Goal: Task Accomplishment & Management: Complete application form

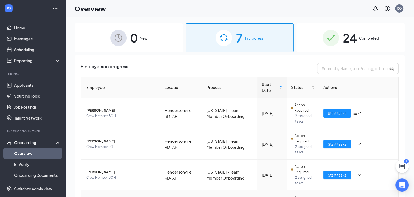
scroll to position [109, 0]
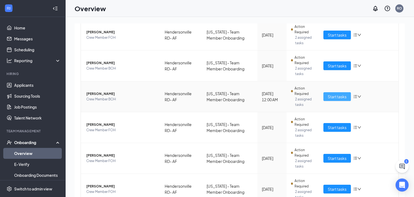
click at [330, 97] on span "Start tasks" at bounding box center [337, 96] width 19 height 6
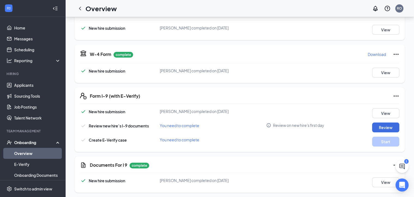
scroll to position [109, 0]
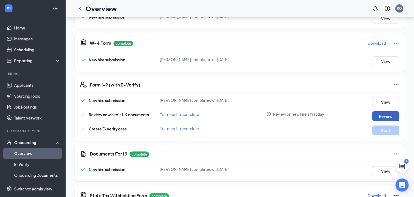
click at [386, 113] on button "Review" at bounding box center [385, 116] width 27 height 10
type input "[DATE]"
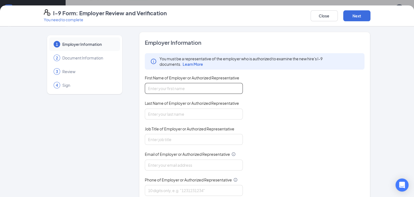
click at [186, 87] on input "First Name of Employer or Authorized Representative" at bounding box center [194, 88] width 98 height 11
type input "[PERSON_NAME]"
type input "[EMAIL_ADDRESS][DOMAIN_NAME]"
type input "8282772228"
click at [170, 90] on input "[PERSON_NAME]" at bounding box center [194, 88] width 98 height 11
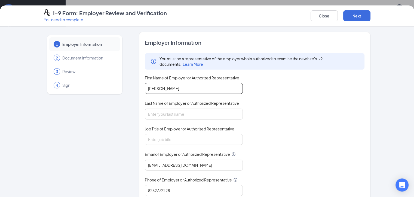
click at [169, 91] on input "[PERSON_NAME]" at bounding box center [194, 88] width 98 height 11
drag, startPoint x: 158, startPoint y: 89, endPoint x: 144, endPoint y: 90, distance: 14.8
click at [145, 90] on input "[PERSON_NAME]" at bounding box center [194, 88] width 98 height 11
type input "Rainy"
type input "[PERSON_NAME]"
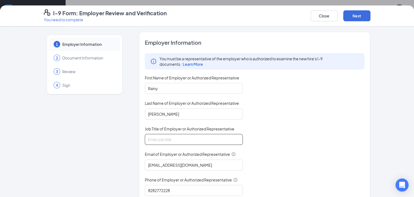
click at [159, 135] on input "Job Title of Employer or Authorized Representative" at bounding box center [194, 139] width 98 height 11
type input "gm"
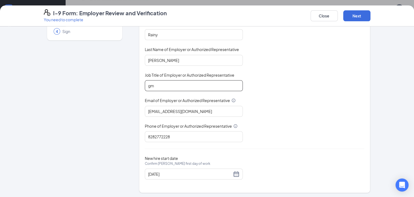
scroll to position [163, 0]
click at [371, 17] on button "Next" at bounding box center [356, 15] width 27 height 11
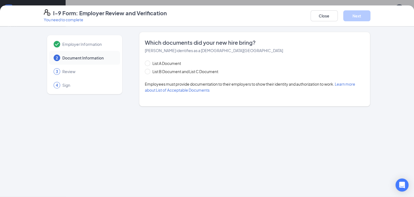
scroll to position [0, 0]
click at [157, 74] on div "List A Document List B Document and List C Document Employees must provide docu…" at bounding box center [255, 76] width 220 height 33
drag, startPoint x: 157, startPoint y: 74, endPoint x: 138, endPoint y: 72, distance: 18.9
click at [150, 72] on span "List B Document and List C Document" at bounding box center [185, 71] width 70 height 6
click at [145, 72] on input "List B Document and List C Document" at bounding box center [147, 71] width 4 height 4
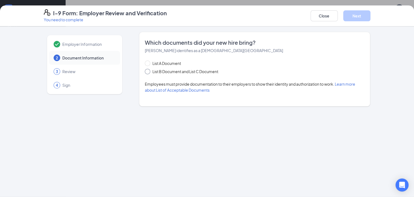
radio input "true"
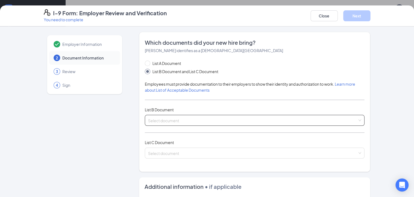
click at [168, 120] on input "search" at bounding box center [253, 119] width 210 height 8
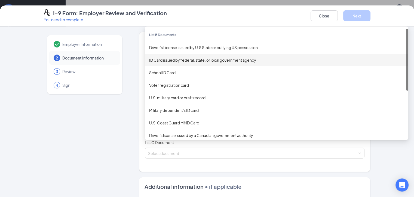
click at [173, 54] on div "ID Card issued by federal, state, or local government agency" at bounding box center [277, 60] width 264 height 13
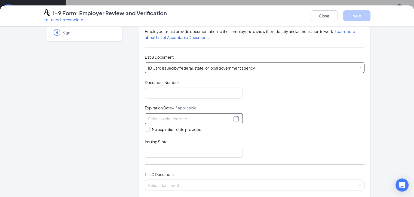
scroll to position [82, 0]
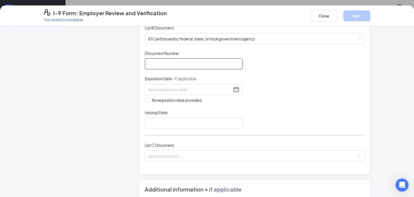
click at [167, 63] on input "Document Number" at bounding box center [194, 63] width 98 height 11
type input "000025097202"
click at [170, 88] on input at bounding box center [190, 89] width 84 height 6
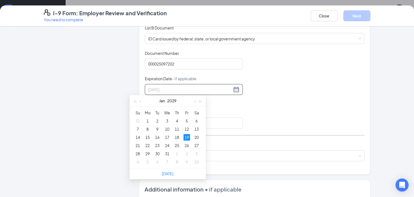
click at [187, 135] on div "19" at bounding box center [187, 137] width 7 height 7
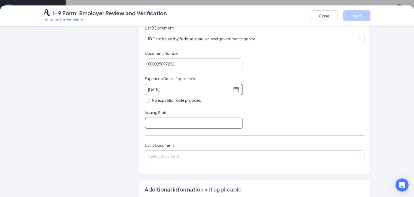
type input "[DATE]"
click at [145, 125] on input "Issuing State" at bounding box center [194, 122] width 98 height 11
type input "[US_STATE]"
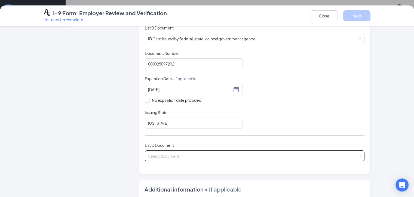
click at [148, 154] on input "search" at bounding box center [253, 154] width 210 height 8
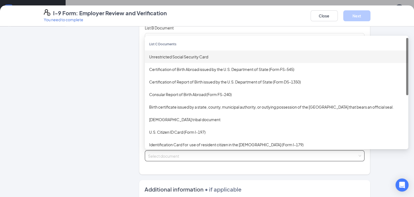
click at [167, 56] on div "Unrestricted Social Security Card" at bounding box center [276, 57] width 255 height 6
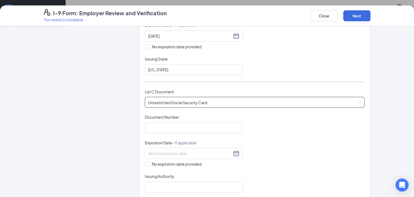
scroll to position [136, 0]
click at [149, 127] on input "Document Number" at bounding box center [194, 126] width 98 height 11
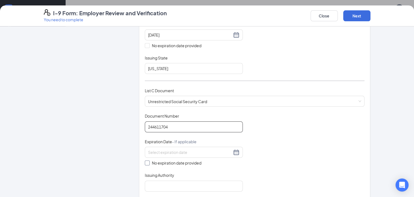
type input "244611704"
click at [145, 160] on input "No expiration date provided" at bounding box center [147, 162] width 4 height 4
checkbox input "true"
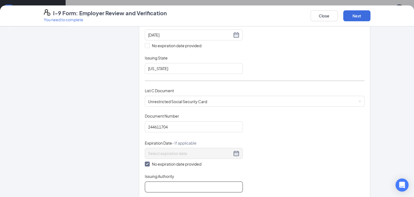
click at [145, 181] on input "Issuing Authority" at bounding box center [194, 186] width 98 height 11
type input "Nc"
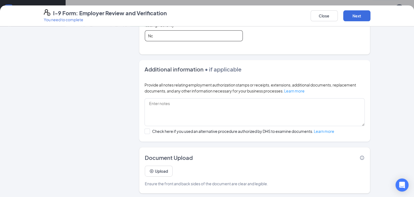
scroll to position [245, 0]
click at [371, 14] on button "Next" at bounding box center [356, 15] width 27 height 11
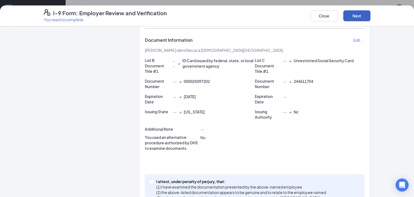
scroll to position [300, 0]
click at [149, 179] on span at bounding box center [151, 181] width 5 height 5
click at [149, 179] on input "I attest, under penalty of [PERSON_NAME], that: (1) I have examined the documen…" at bounding box center [151, 181] width 4 height 4
checkbox input "true"
click at [371, 15] on button "Next" at bounding box center [356, 15] width 27 height 11
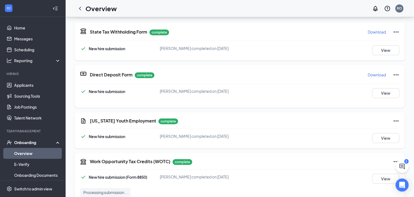
scroll to position [126, 0]
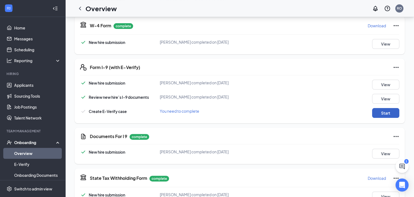
click at [381, 112] on button "Start" at bounding box center [385, 113] width 27 height 10
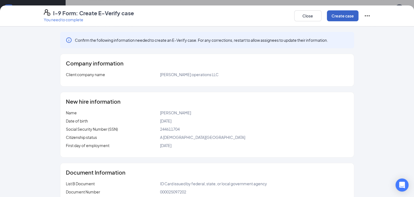
click at [359, 18] on button "Create case" at bounding box center [343, 15] width 32 height 11
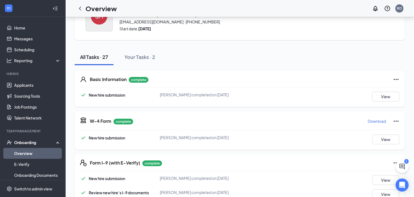
scroll to position [0, 0]
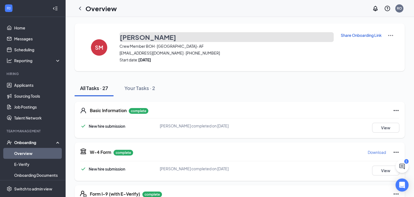
click at [138, 38] on h3 "[PERSON_NAME]" at bounding box center [148, 36] width 56 height 9
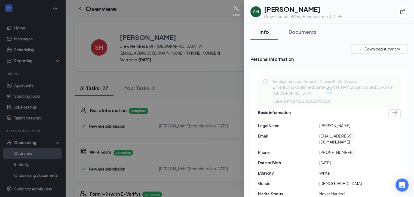
click at [237, 9] on img at bounding box center [236, 10] width 7 height 11
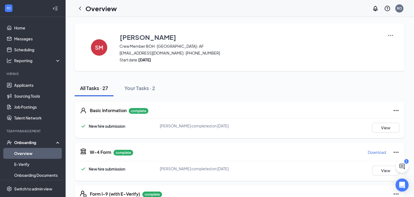
click at [31, 142] on div "Onboarding" at bounding box center [35, 141] width 42 height 5
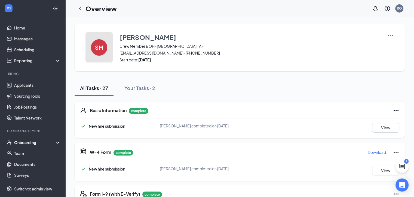
click at [105, 43] on div "SM" at bounding box center [99, 47] width 16 height 16
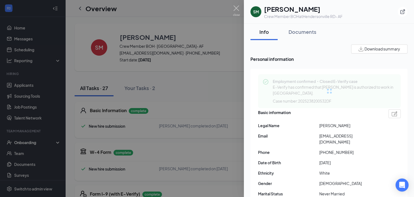
click at [331, 134] on span "[EMAIL_ADDRESS][DOMAIN_NAME]" at bounding box center [349, 139] width 61 height 12
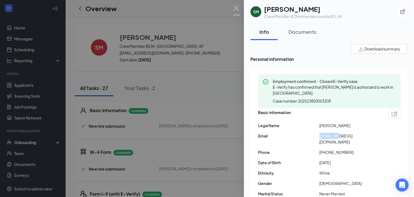
drag, startPoint x: 331, startPoint y: 134, endPoint x: 338, endPoint y: 136, distance: 7.2
click at [338, 136] on span "[EMAIL_ADDRESS][DOMAIN_NAME]" at bounding box center [349, 139] width 61 height 12
copy span "[EMAIL_ADDRESS][DOMAIN_NAME]"
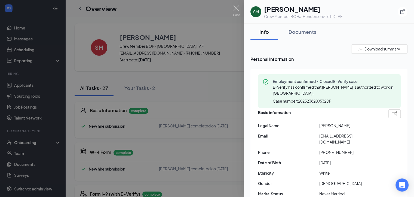
click at [309, 60] on span "Personal information" at bounding box center [329, 59] width 157 height 7
click at [239, 6] on img at bounding box center [236, 10] width 7 height 11
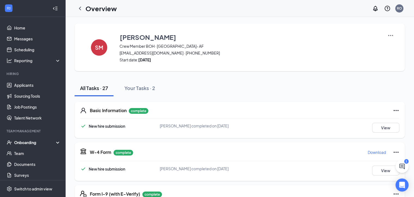
click at [25, 144] on div "Onboarding" at bounding box center [35, 141] width 42 height 5
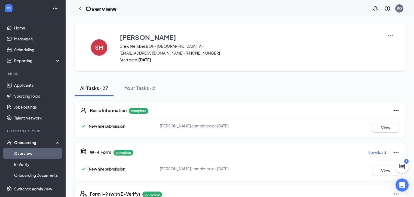
drag, startPoint x: 22, startPoint y: 158, endPoint x: 27, endPoint y: 154, distance: 5.9
click at [22, 158] on link "Overview" at bounding box center [37, 153] width 47 height 11
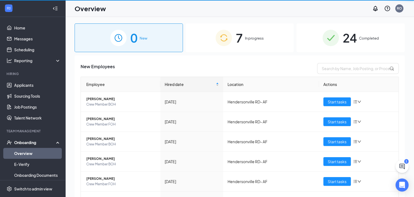
click at [343, 44] on span "24" at bounding box center [350, 37] width 14 height 19
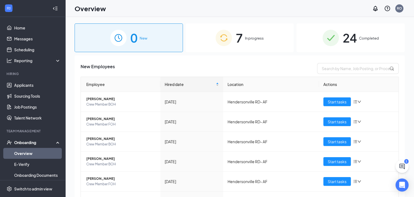
click at [343, 40] on span "24" at bounding box center [350, 37] width 14 height 19
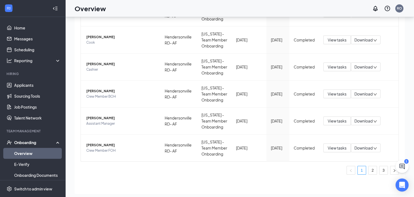
scroll to position [25, 0]
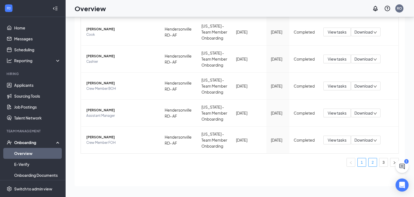
click at [369, 158] on link "2" at bounding box center [373, 162] width 8 height 8
click at [380, 160] on link "3" at bounding box center [384, 162] width 8 height 8
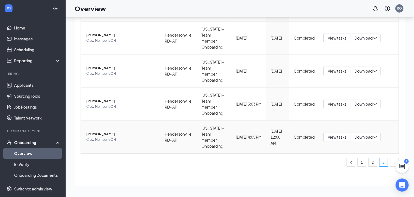
scroll to position [60, 0]
